Goal: Check status: Check status

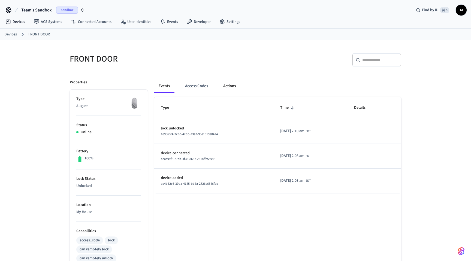
click at [221, 85] on button "Actions" at bounding box center [229, 86] width 21 height 13
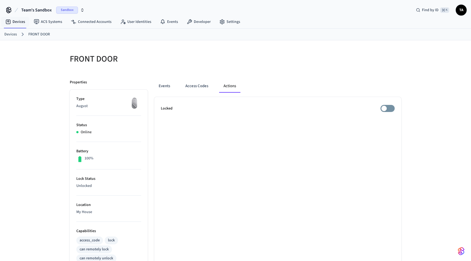
click at [16, 34] on link "Devices" at bounding box center [10, 35] width 13 height 6
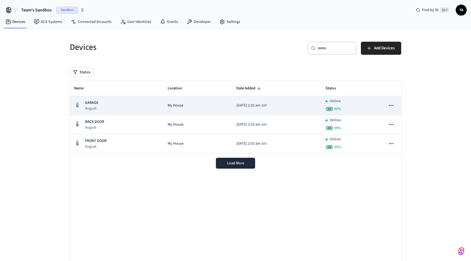
click at [237, 111] on td "[DATE] 2:03 am EDT" at bounding box center [276, 105] width 89 height 19
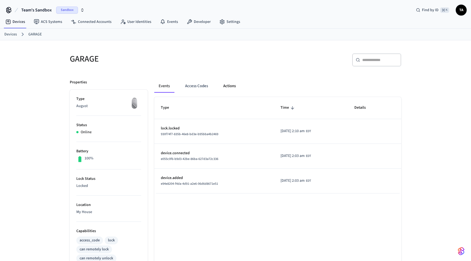
click at [228, 90] on button "Actions" at bounding box center [229, 86] width 21 height 13
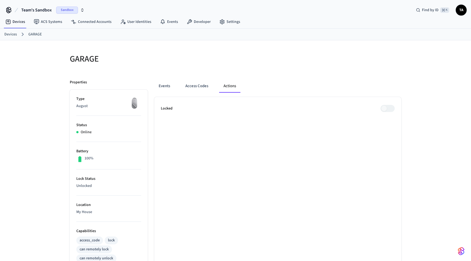
click at [15, 34] on link "Devices" at bounding box center [10, 35] width 13 height 6
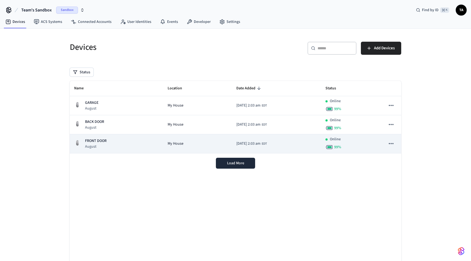
click at [95, 142] on p "FRONT DOOR" at bounding box center [96, 141] width 22 height 6
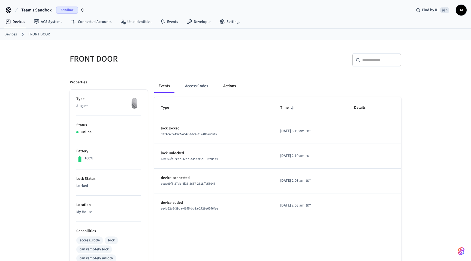
click at [233, 89] on button "Actions" at bounding box center [229, 86] width 21 height 13
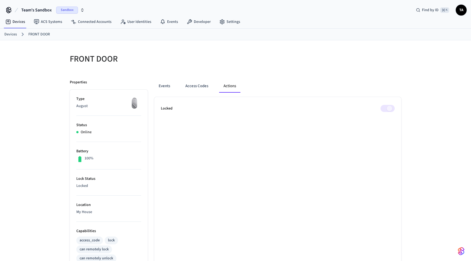
click at [385, 108] on span at bounding box center [387, 108] width 14 height 7
click at [14, 34] on link "Devices" at bounding box center [10, 35] width 13 height 6
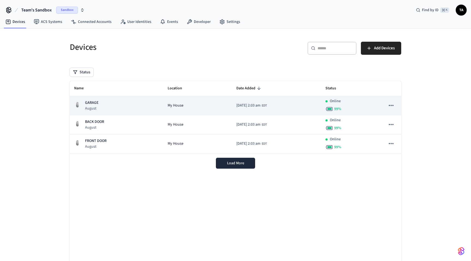
click at [90, 101] on p "GARAGE" at bounding box center [91, 103] width 13 height 6
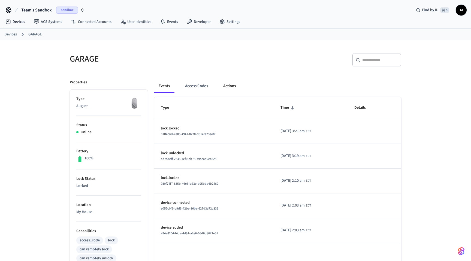
click at [233, 87] on button "Actions" at bounding box center [229, 86] width 21 height 13
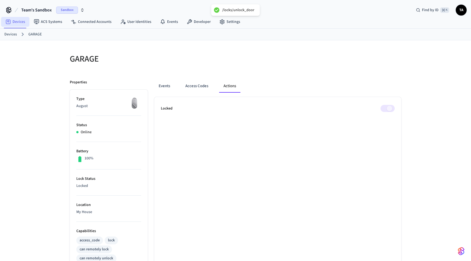
click at [14, 22] on link "Devices" at bounding box center [15, 22] width 28 height 10
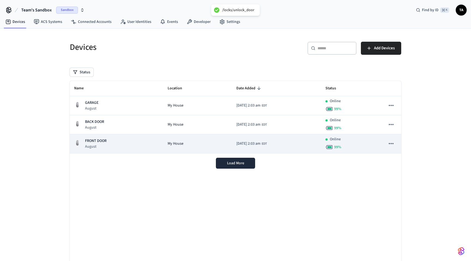
click at [100, 143] on p "FRONT DOOR" at bounding box center [96, 141] width 22 height 6
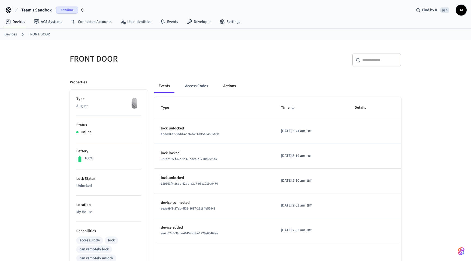
click at [223, 86] on button "Actions" at bounding box center [229, 86] width 21 height 13
